Goal: Task Accomplishment & Management: Manage account settings

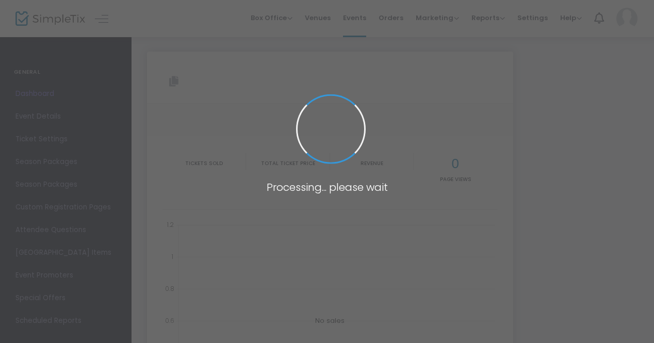
type input "[URL][DOMAIN_NAME]"
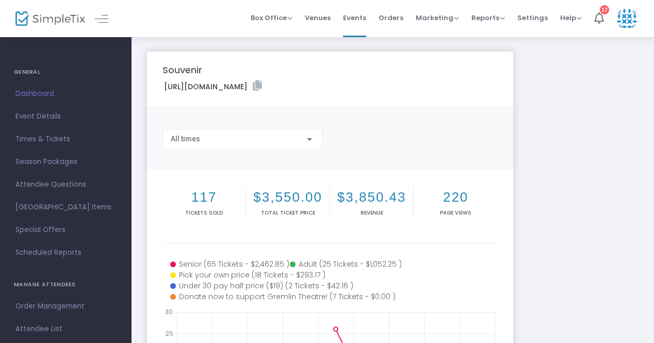
click at [37, 91] on span "Dashboard" at bounding box center [65, 93] width 101 height 13
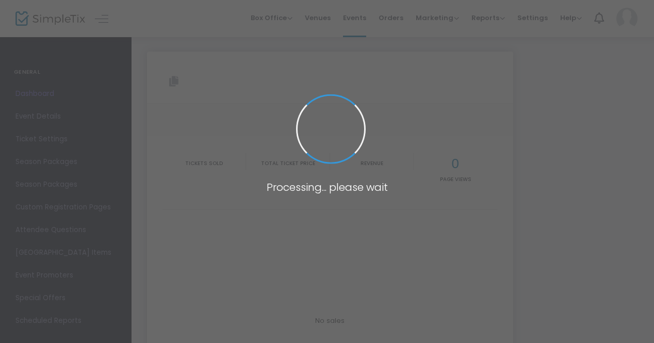
type input "[URL][DOMAIN_NAME]"
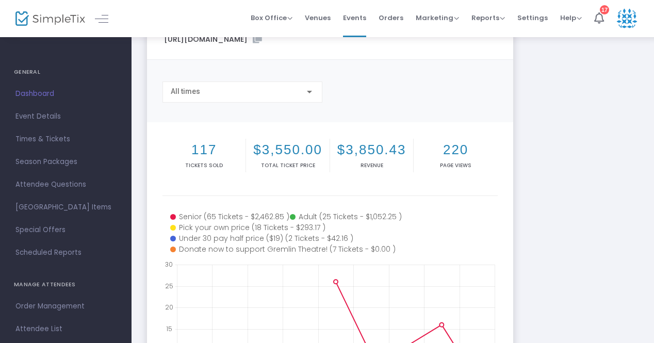
scroll to position [32, 0]
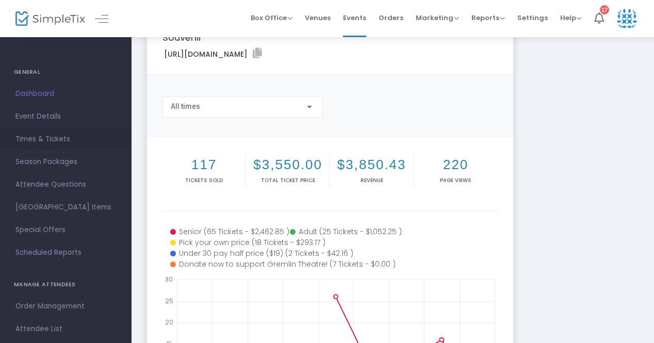
click at [35, 134] on span "Times & Tickets" at bounding box center [65, 138] width 101 height 13
